Goal: Task Accomplishment & Management: Complete application form

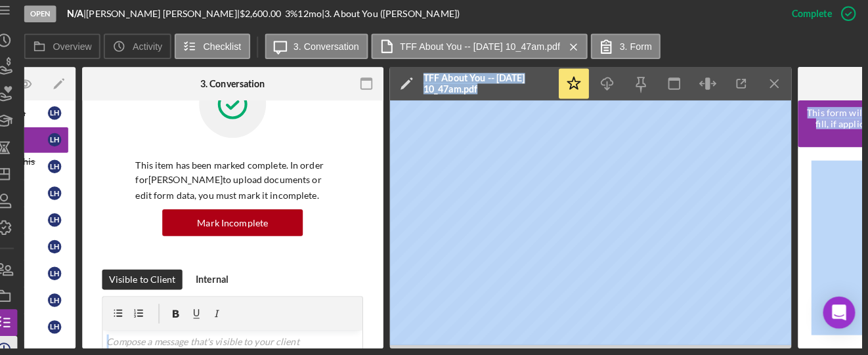
scroll to position [0, 87]
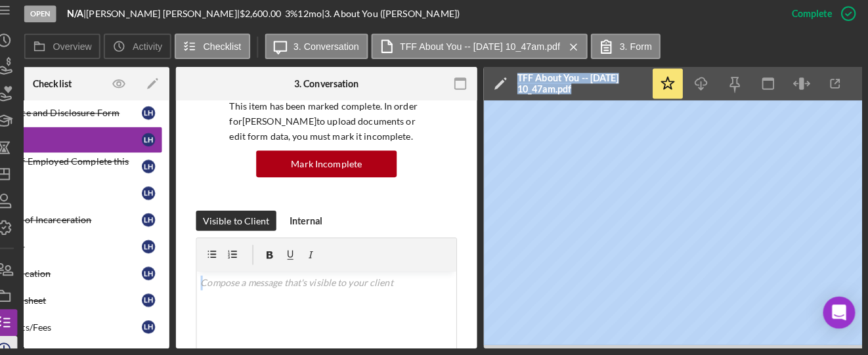
drag, startPoint x: 226, startPoint y: 349, endPoint x: 26, endPoint y: 345, distance: 200.2
click at [26, 345] on div "Open N/A | [PERSON_NAME] | $2,600.00 3 % 12 mo | 3. About You ([PERSON_NAME]) C…" at bounding box center [434, 177] width 868 height 355
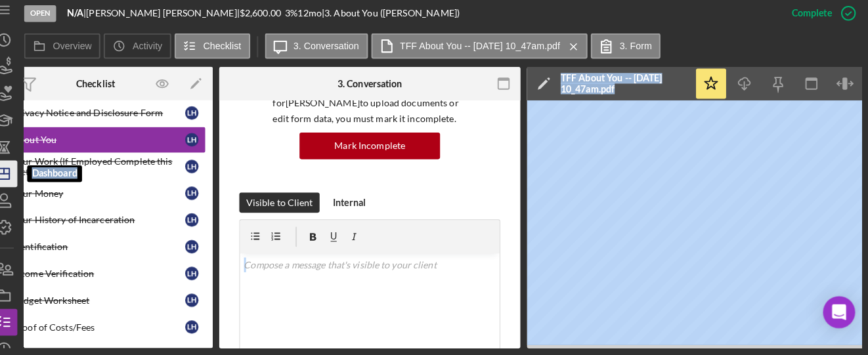
click at [18, 180] on icon "Icon/Dashboard" at bounding box center [19, 177] width 33 height 33
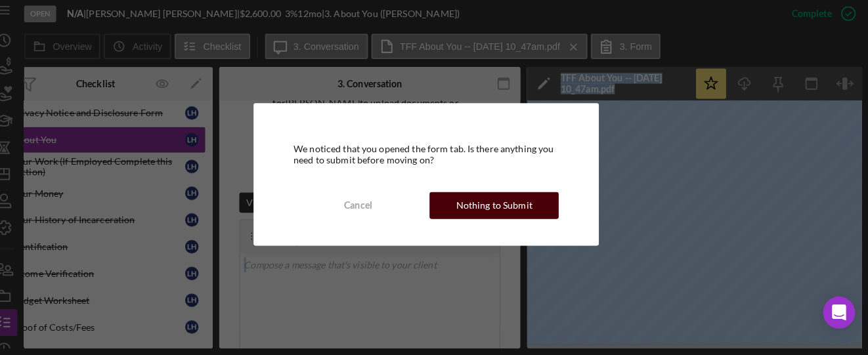
click at [465, 217] on button "Nothing to Submit" at bounding box center [500, 208] width 127 height 26
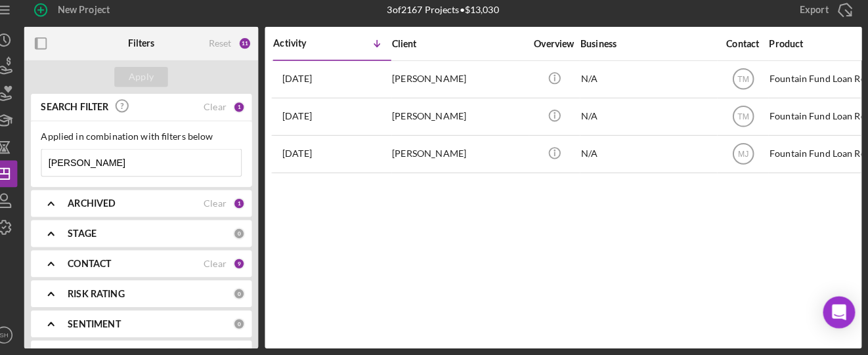
click at [415, 223] on div "Activity Icon/Table Sort Arrow Client Overview Business Contact Product Categor…" at bounding box center [568, 191] width 585 height 316
click at [404, 248] on div "Activity Icon/Table Sort Arrow Client Overview Business Contact Product Categor…" at bounding box center [568, 191] width 585 height 316
click at [351, 304] on div "Activity Icon/Table Sort Arrow Client Overview Business Contact Product Categor…" at bounding box center [568, 191] width 585 height 316
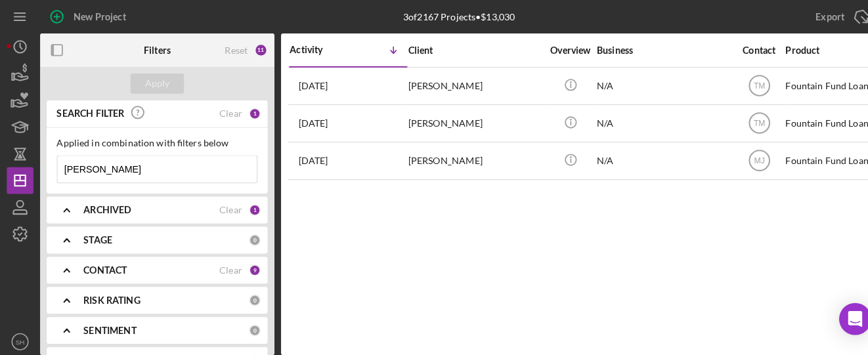
drag, startPoint x: 119, startPoint y: 166, endPoint x: 0, endPoint y: 158, distance: 119.7
click at [0, 158] on div "New Project 3 of 2167 Projects • $13,030 [PERSON_NAME] Export Icon/Export Filte…" at bounding box center [434, 177] width 868 height 355
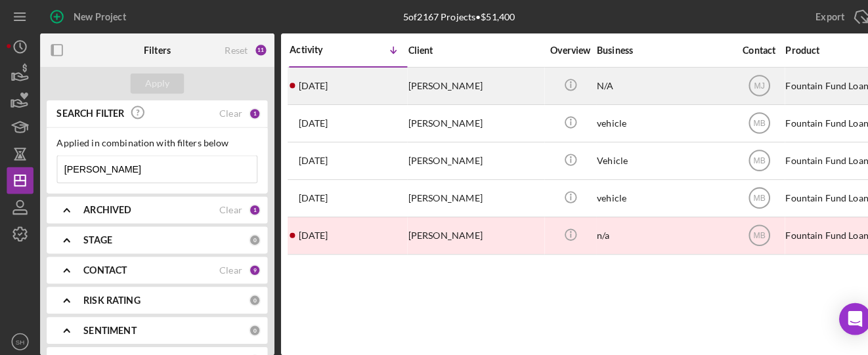
type input "[PERSON_NAME]"
click at [412, 85] on div "[PERSON_NAME]" at bounding box center [465, 84] width 131 height 35
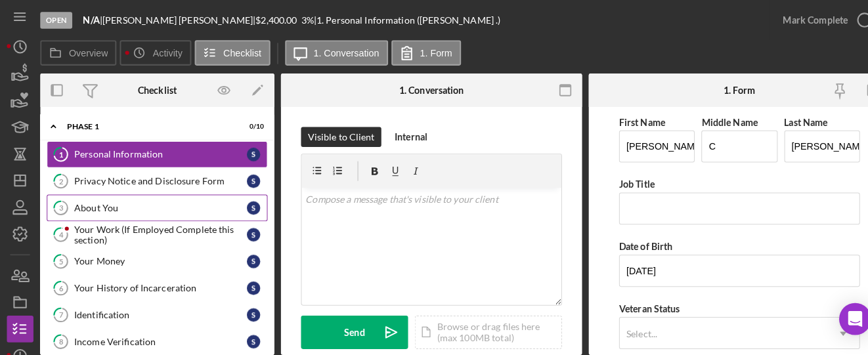
click at [114, 201] on div "About You" at bounding box center [157, 204] width 169 height 11
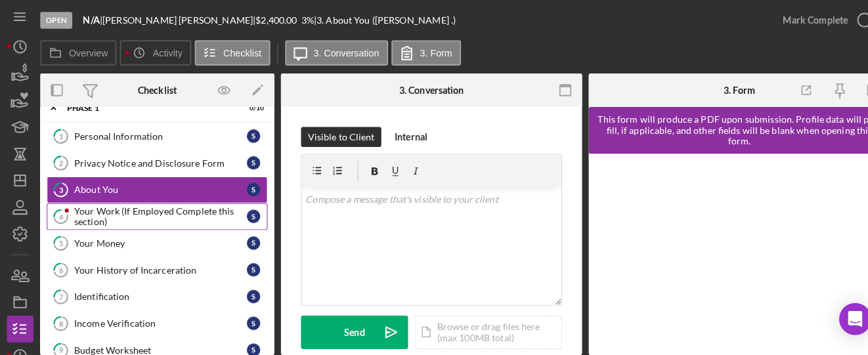
scroll to position [64, 0]
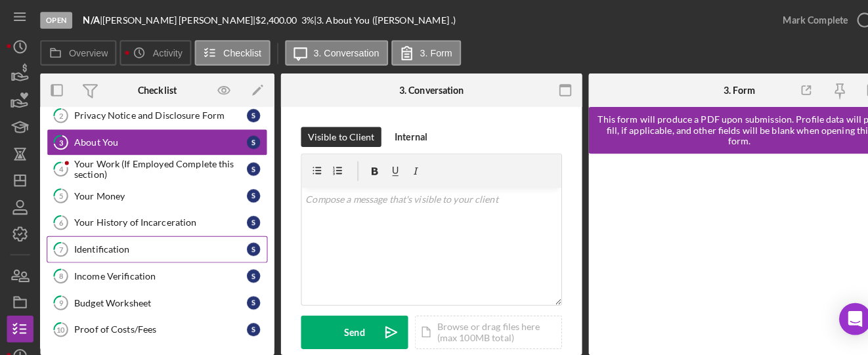
click at [114, 245] on div "Identification" at bounding box center [157, 245] width 169 height 11
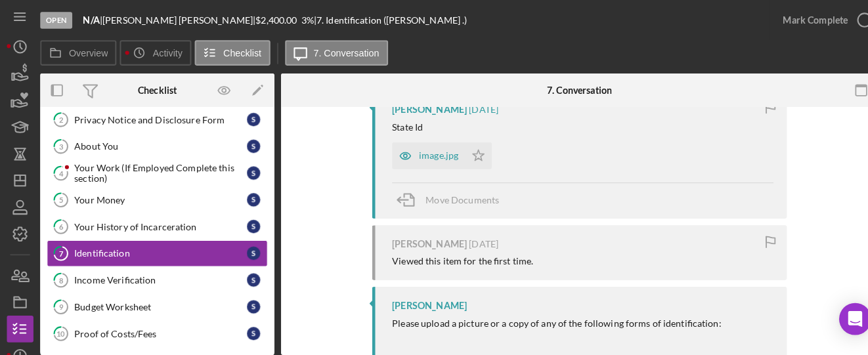
scroll to position [171, 0]
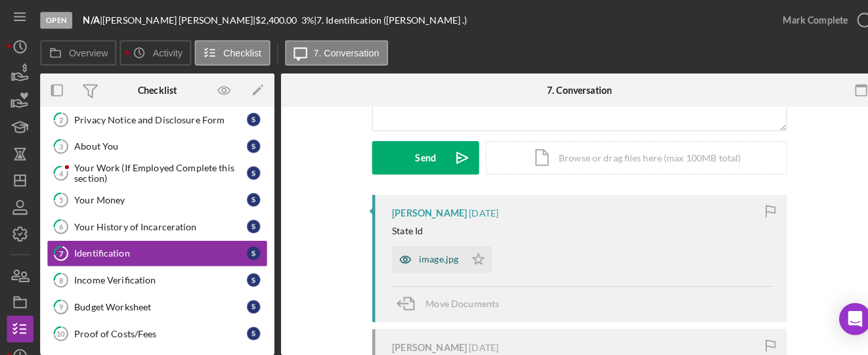
click at [419, 256] on div "image.jpg" at bounding box center [430, 254] width 39 height 11
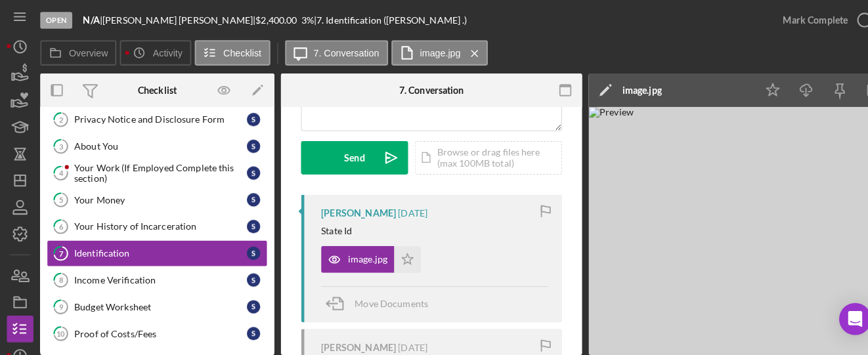
scroll to position [0, 4]
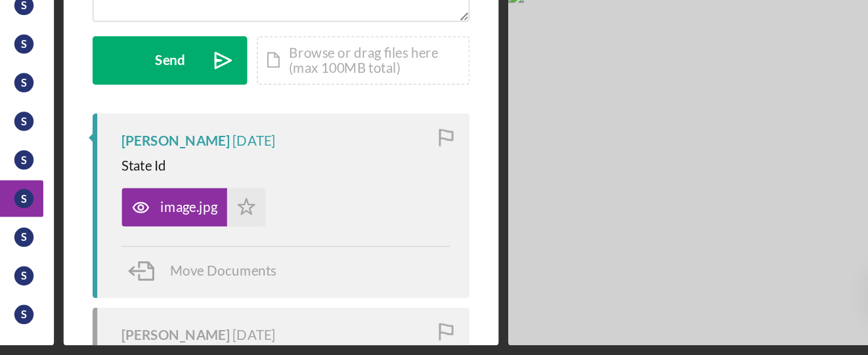
click at [724, 291] on img at bounding box center [771, 227] width 394 height 244
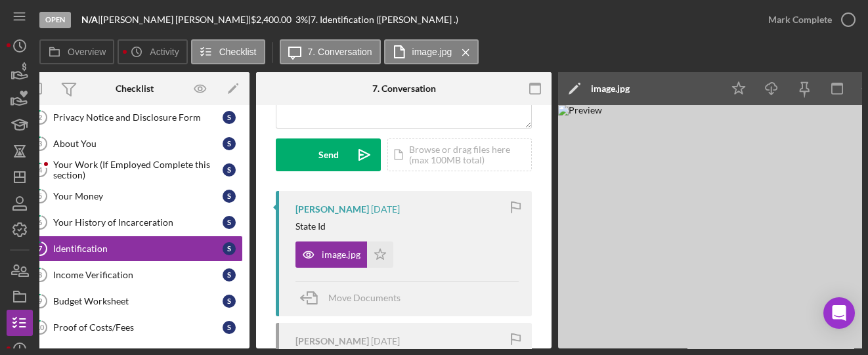
scroll to position [0, 20]
click at [83, 135] on link "3 About You S" at bounding box center [134, 144] width 217 height 26
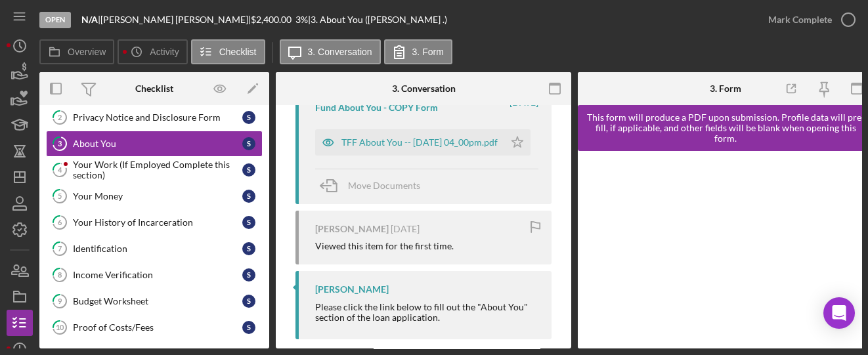
scroll to position [303, 0]
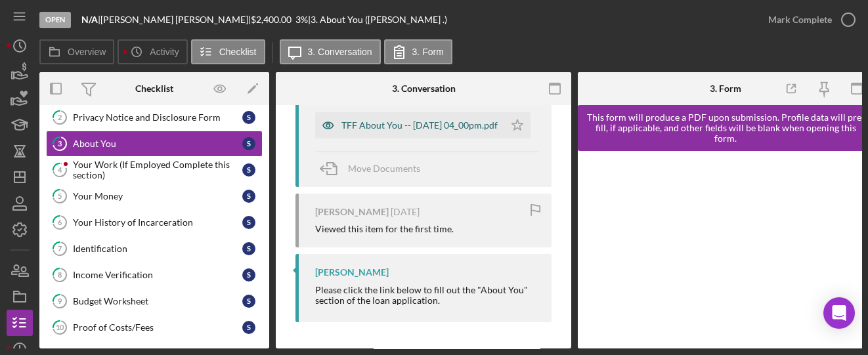
click at [379, 129] on div "TFF About You -- [DATE] 04_00pm.pdf" at bounding box center [419, 125] width 156 height 11
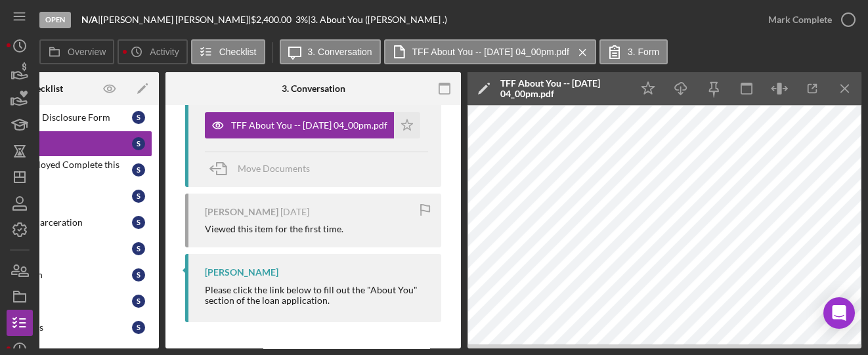
scroll to position [0, 113]
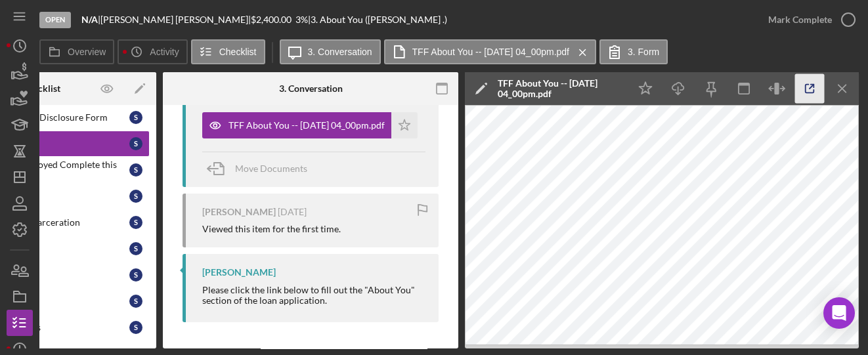
click at [808, 86] on icon "button" at bounding box center [810, 89] width 30 height 30
